Goal: Task Accomplishment & Management: Use online tool/utility

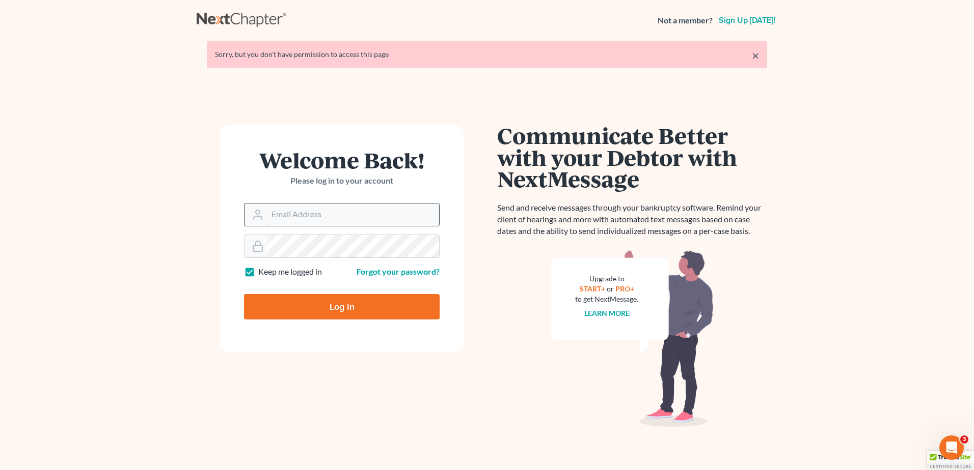
click at [280, 220] on input "Email Address" at bounding box center [353, 215] width 172 height 22
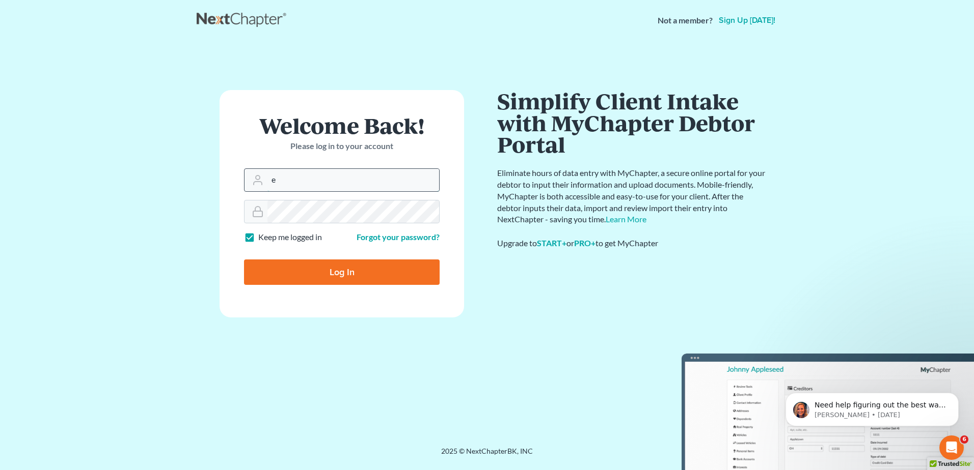
type input "[EMAIL_ADDRESS][DOMAIN_NAME]"
click at [322, 272] on input "Log In" at bounding box center [342, 272] width 196 height 25
type input "Thinking..."
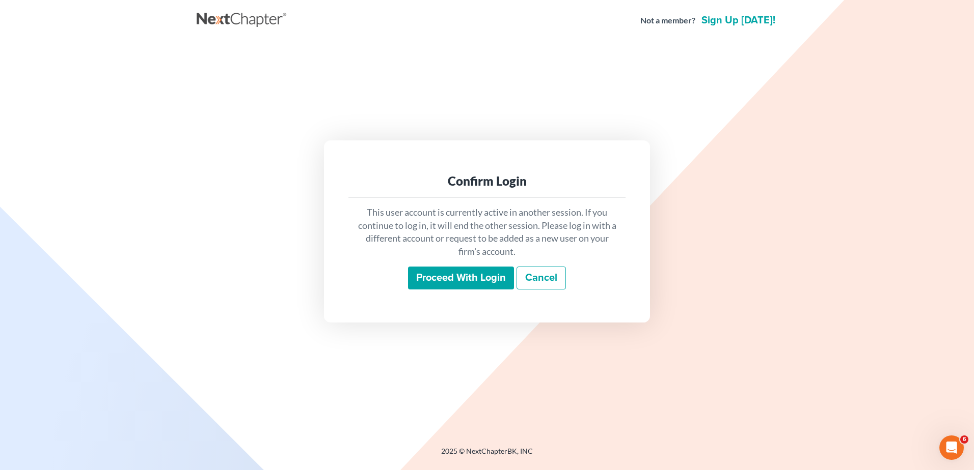
click at [481, 276] on input "Proceed with login" at bounding box center [461, 278] width 106 height 23
